Goal: Task Accomplishment & Management: Complete application form

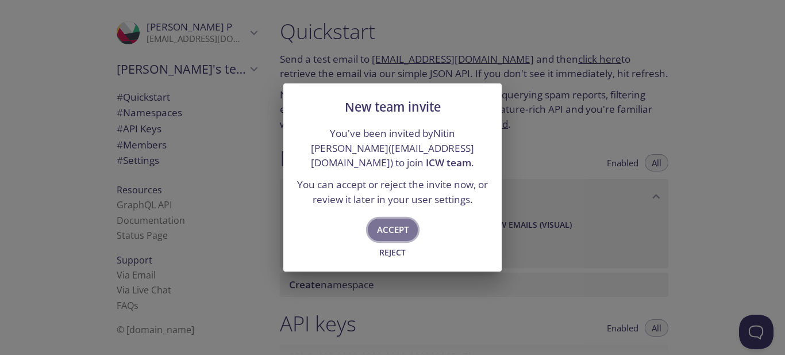
click at [397, 225] on span "Accept" at bounding box center [393, 229] width 32 height 15
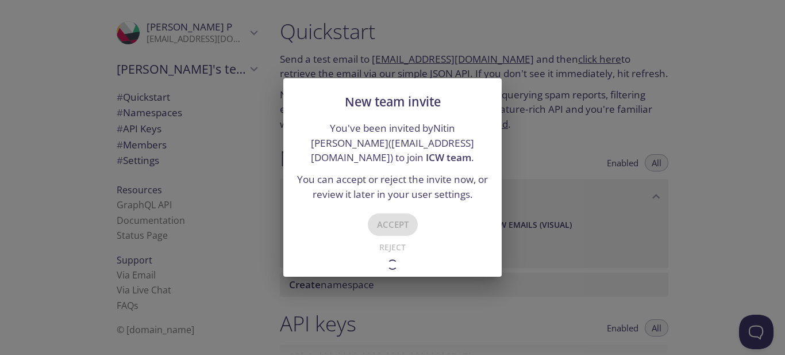
type input "ICW team"
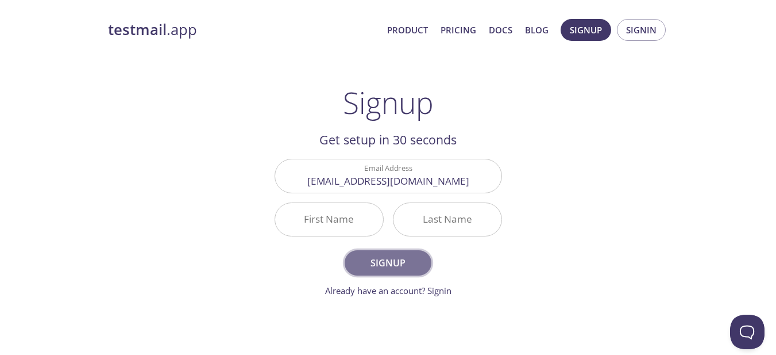
click at [382, 262] on span "Signup" at bounding box center [387, 263] width 61 height 16
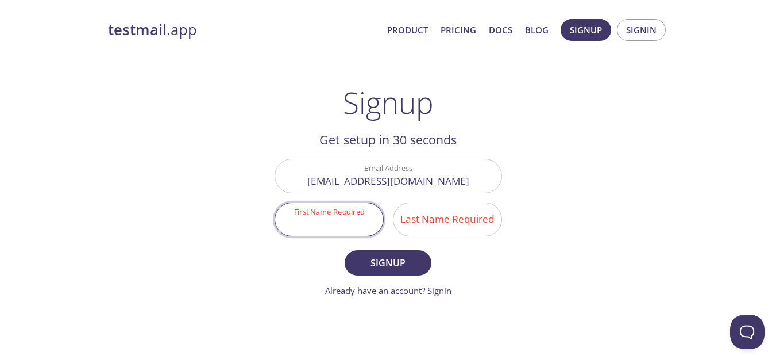
click at [324, 231] on input "First Name Required" at bounding box center [329, 219] width 108 height 33
type input "[PERSON_NAME]"
click at [428, 220] on input "Last Name Required" at bounding box center [448, 219] width 108 height 33
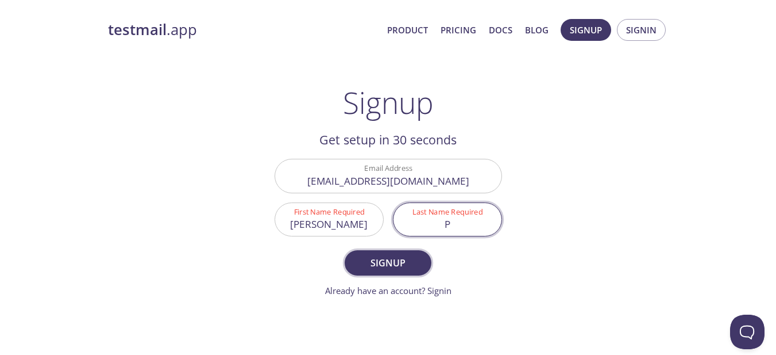
type input "P"
click at [381, 268] on span "Signup" at bounding box center [387, 263] width 61 height 16
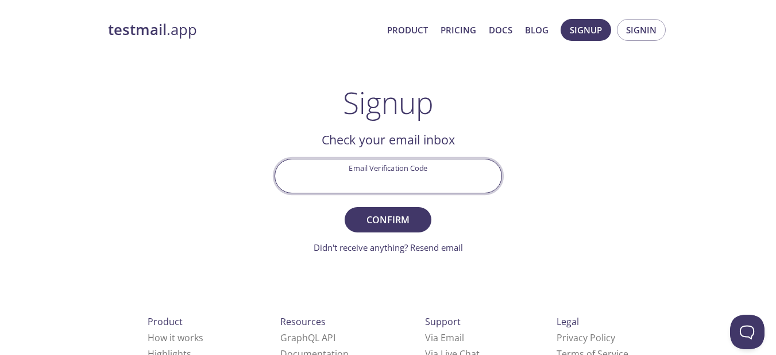
click at [377, 175] on input "Email Verification Code" at bounding box center [388, 175] width 226 height 33
paste input "T5QVCM5"
type input "T5QVCM5"
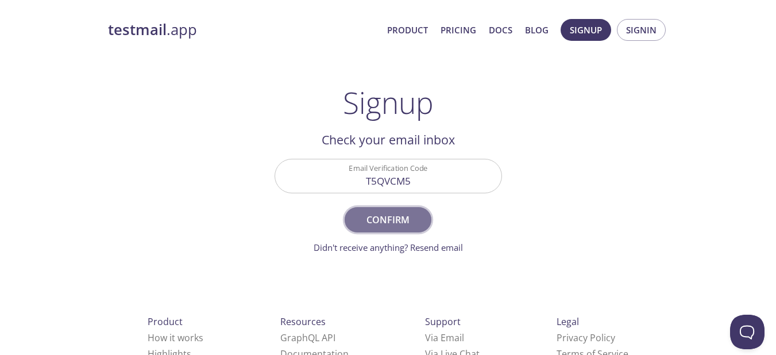
click at [361, 217] on span "Confirm" at bounding box center [387, 219] width 61 height 16
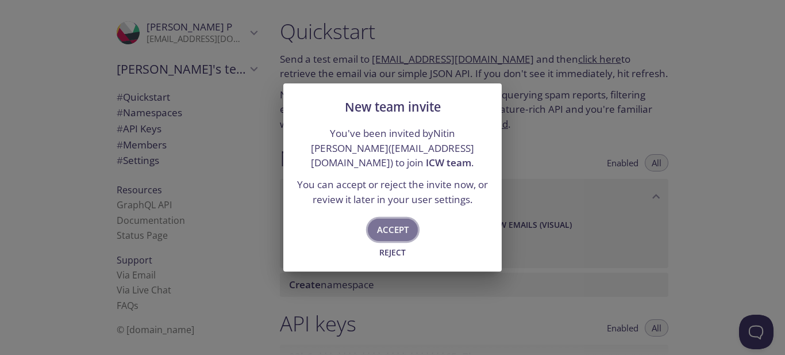
click at [391, 224] on span "Accept" at bounding box center [393, 229] width 32 height 15
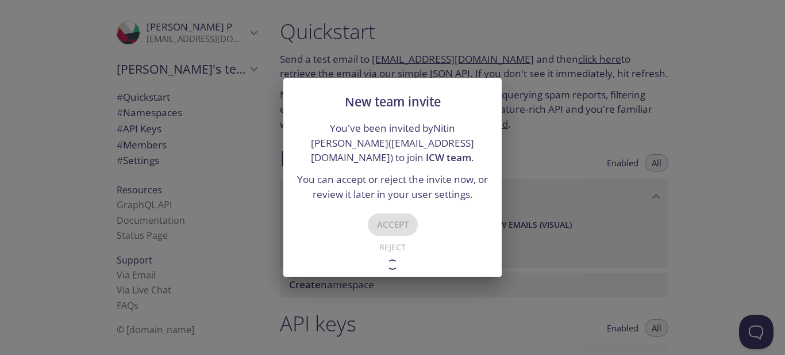
type input "ICW team"
